Goal: Ask a question

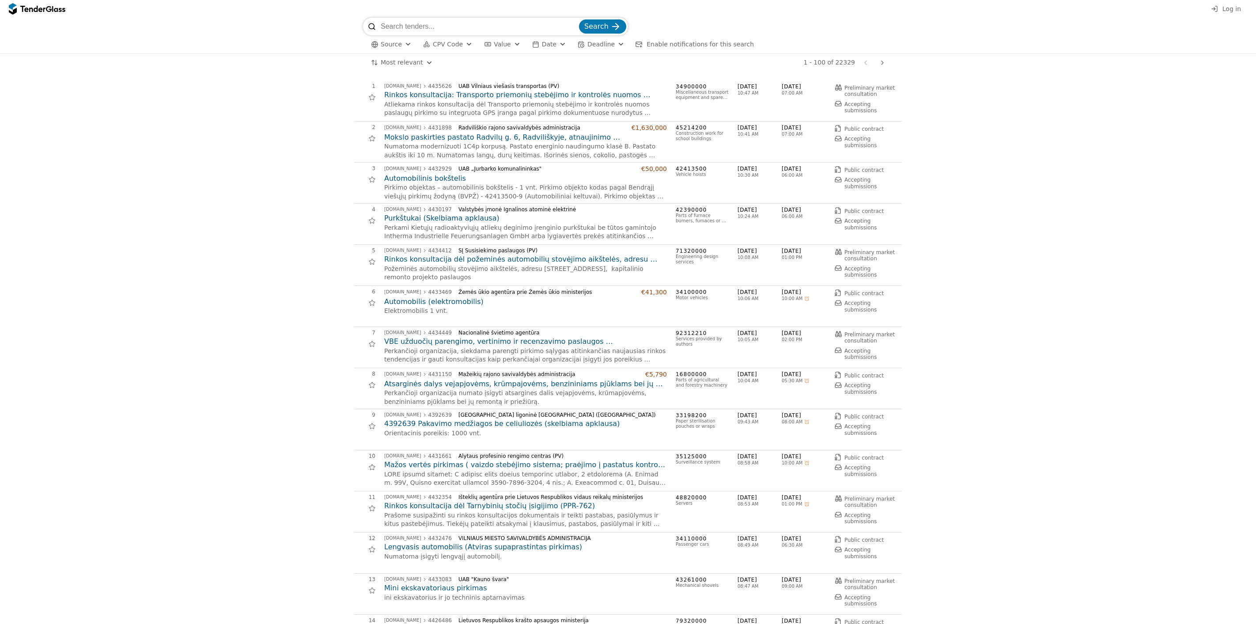
click at [443, 27] on input "search" at bounding box center [479, 27] width 197 height 18
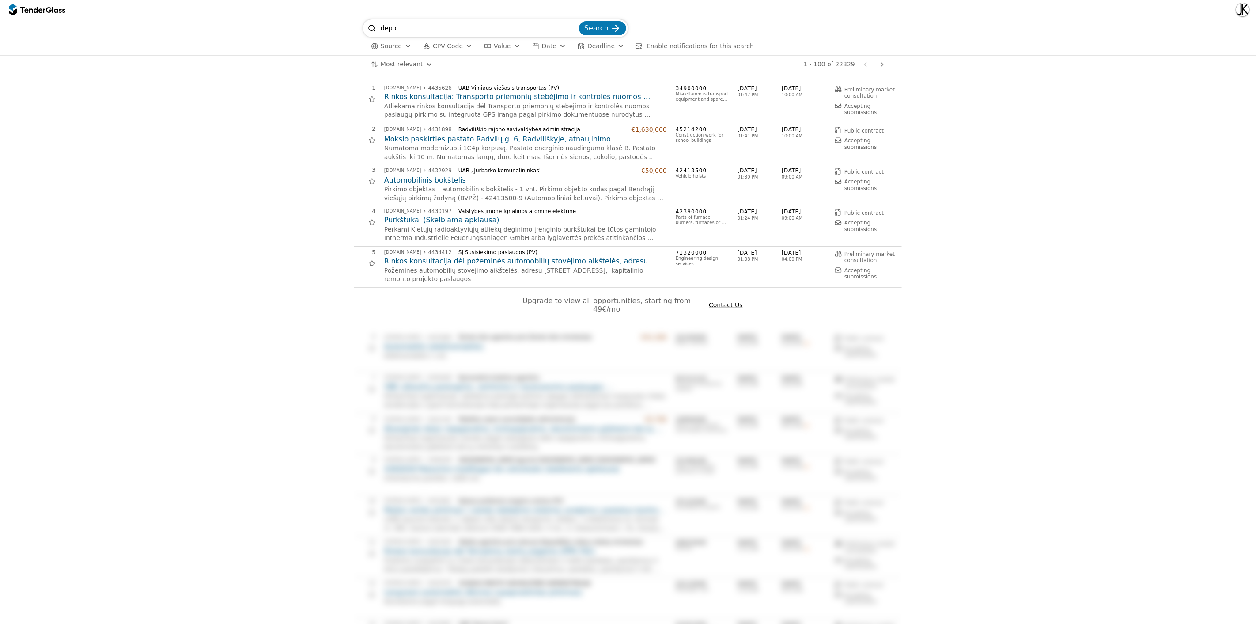
type input "depo"
click at [579, 21] on button "Search" at bounding box center [602, 28] width 47 height 14
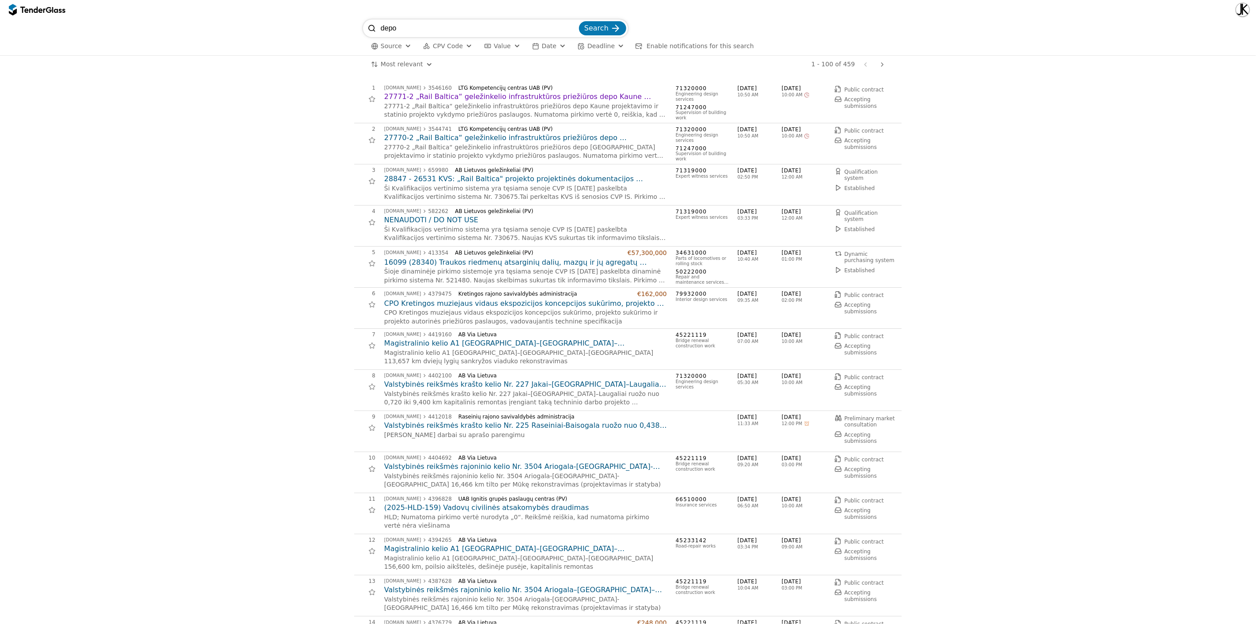
click at [528, 99] on h2 "27771-2 „Rail Baltica“ geležinkelio infrastruktūros priežiūros depo Kaune proje…" at bounding box center [525, 97] width 283 height 10
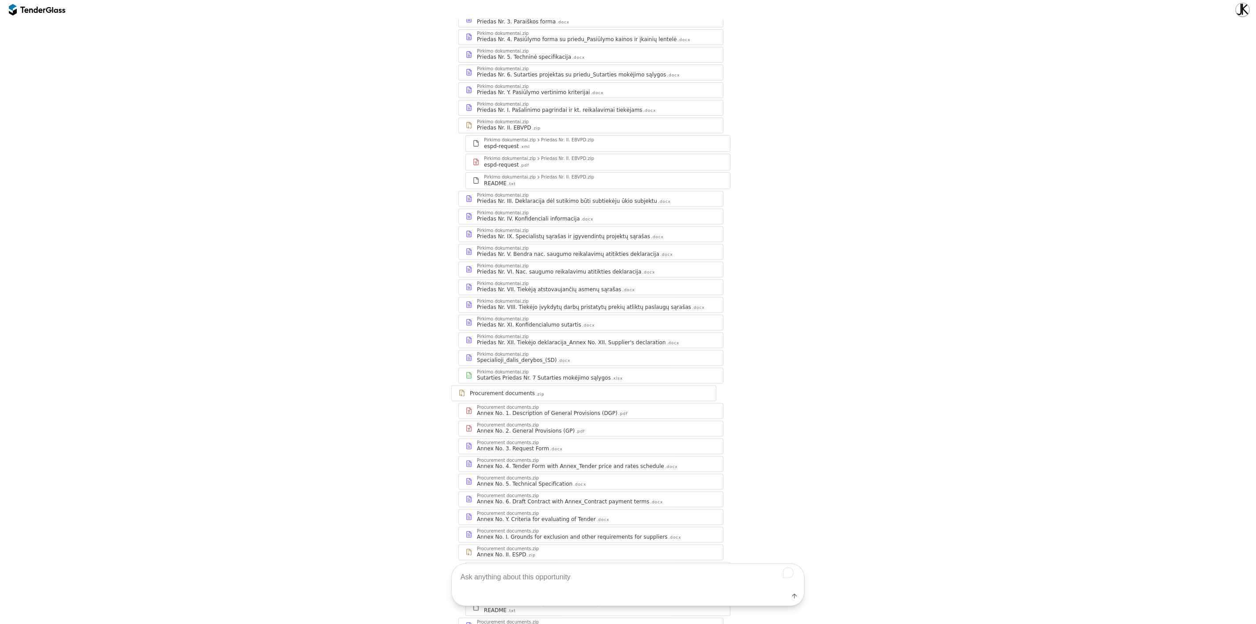
scroll to position [294, 0]
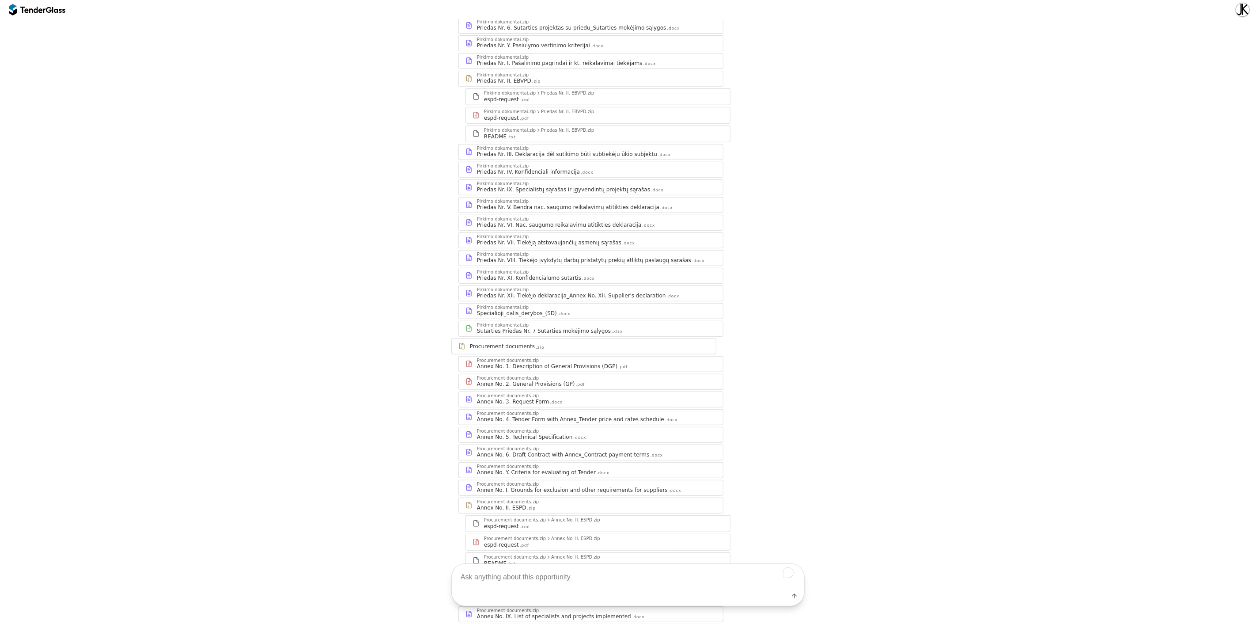
click at [571, 571] on textarea "To enrich screen reader interactions, please activate Accessibility in Grammarl…" at bounding box center [628, 576] width 352 height 26
type textarea "Ar jungtinės veiklos sutartyje reikia pridėti sutarties priedą su darbų pasidal…"
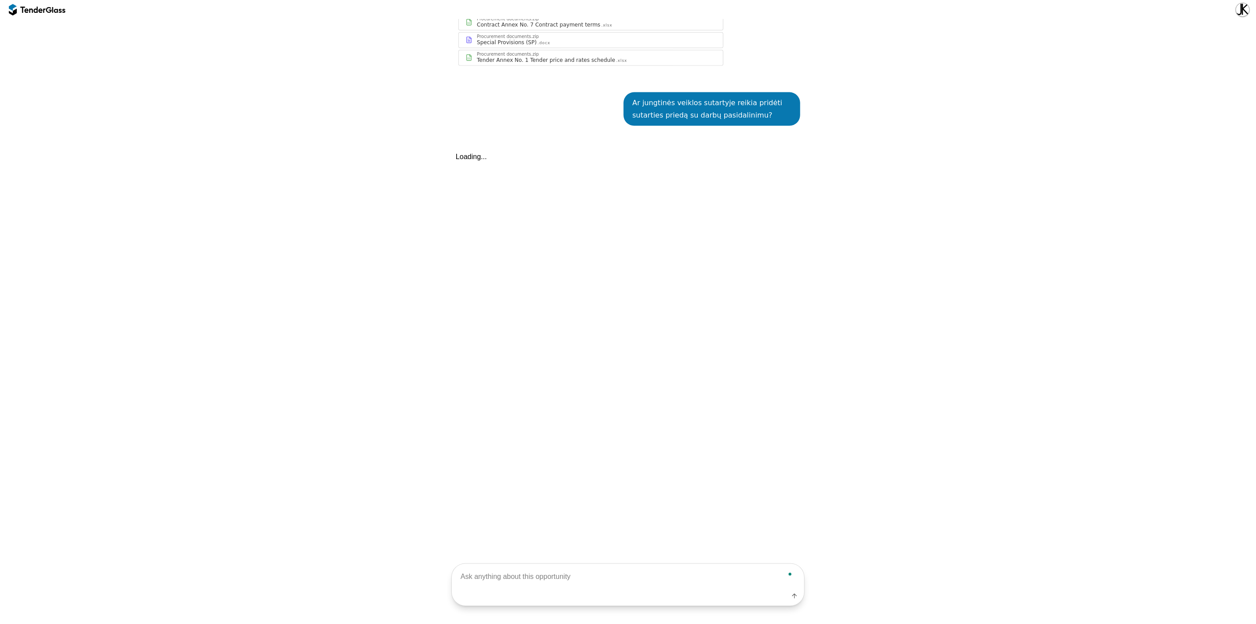
scroll to position [1044, 0]
